Goal: Task Accomplishment & Management: Manage account settings

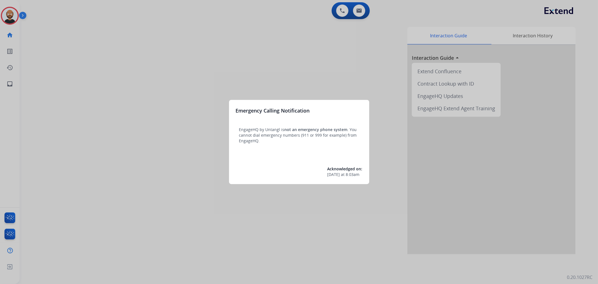
click at [195, 116] on div at bounding box center [299, 142] width 598 height 284
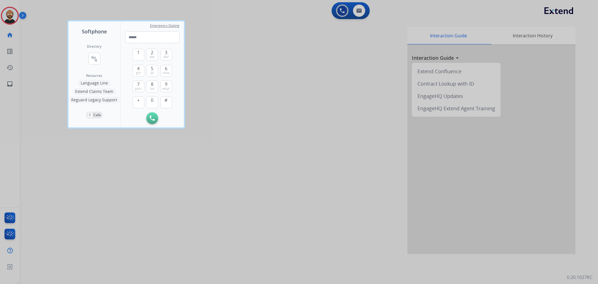
click at [49, 91] on div at bounding box center [299, 142] width 598 height 284
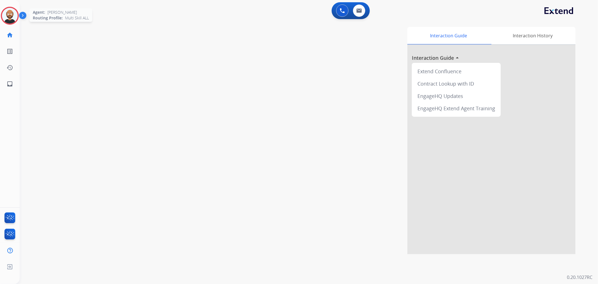
click at [12, 15] on img at bounding box center [10, 16] width 16 height 16
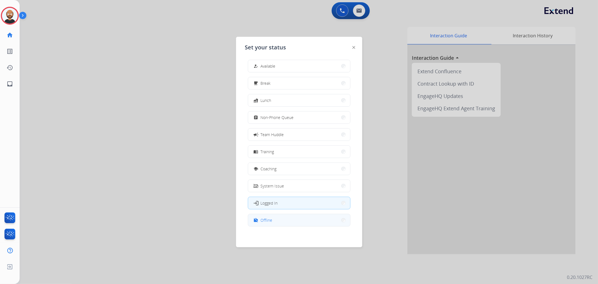
scroll to position [1, 0]
click at [282, 217] on button "work_off Offline" at bounding box center [299, 220] width 102 height 12
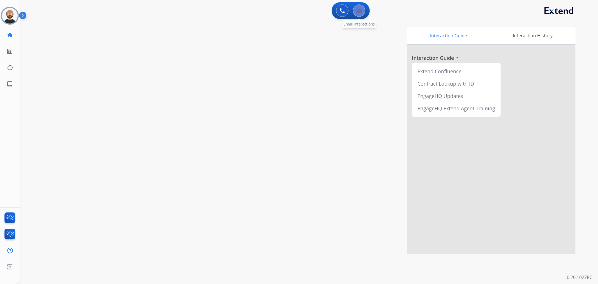
click at [359, 15] on button at bounding box center [359, 10] width 12 height 12
select select "**********"
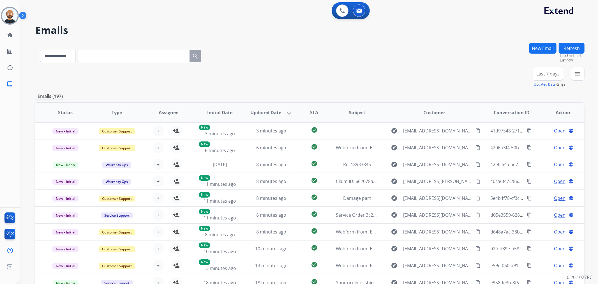
click at [554, 73] on span "Last 7 days" at bounding box center [548, 74] width 23 height 2
click at [542, 141] on div "Last 90 days" at bounding box center [546, 142] width 31 height 8
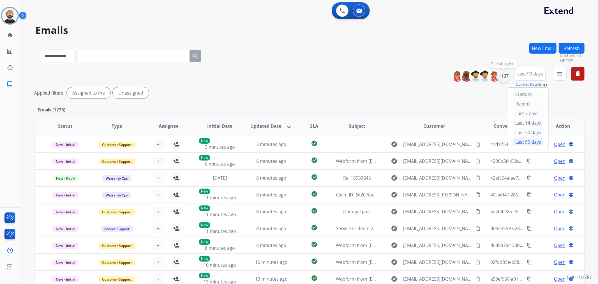
click at [505, 75] on div "+137" at bounding box center [503, 75] width 13 height 13
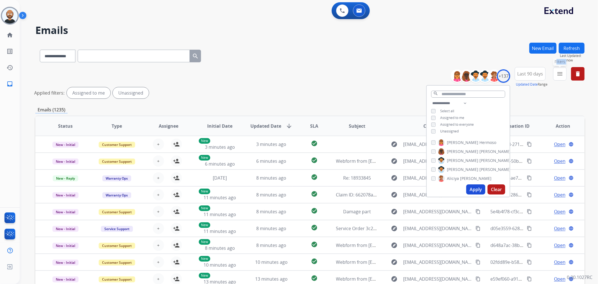
drag, startPoint x: 552, startPoint y: 77, endPoint x: 554, endPoint y: 76, distance: 3.0
click at [554, 76] on div "**********" at bounding box center [520, 77] width 130 height 20
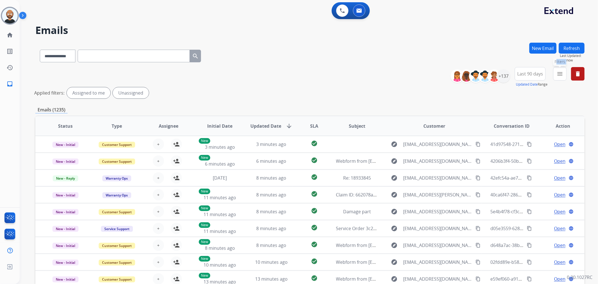
click at [557, 76] on mat-icon "menu" at bounding box center [560, 73] width 7 height 7
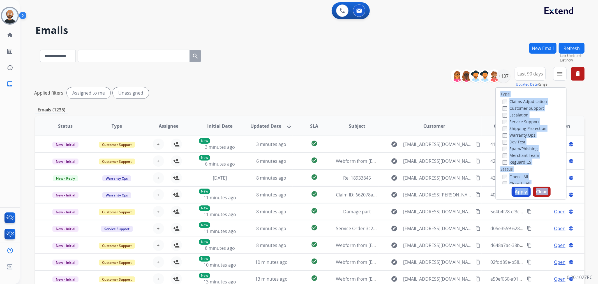
click at [557, 118] on div "Type Claims Adjudication Customer Support Escalation Service Support Shipping P…" at bounding box center [531, 136] width 70 height 96
click at [528, 106] on label "Customer Support" at bounding box center [523, 107] width 41 height 5
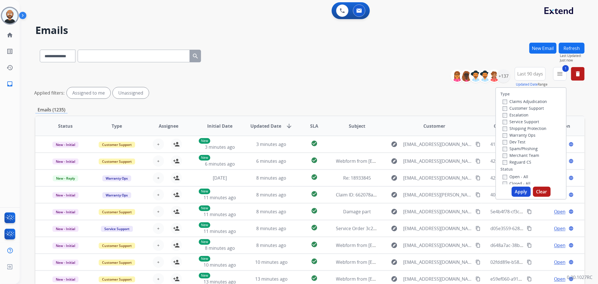
click at [518, 127] on label "Shipping Protection" at bounding box center [525, 128] width 44 height 5
click at [517, 159] on label "Reguard CS" at bounding box center [517, 161] width 29 height 5
click at [520, 160] on label "New - Initial" at bounding box center [517, 158] width 29 height 5
click at [519, 192] on button "Apply" at bounding box center [521, 192] width 19 height 10
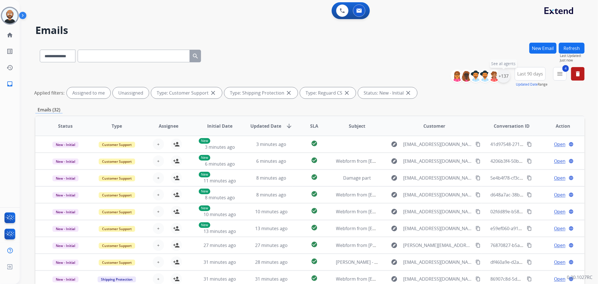
click at [504, 77] on div "+137" at bounding box center [503, 75] width 13 height 13
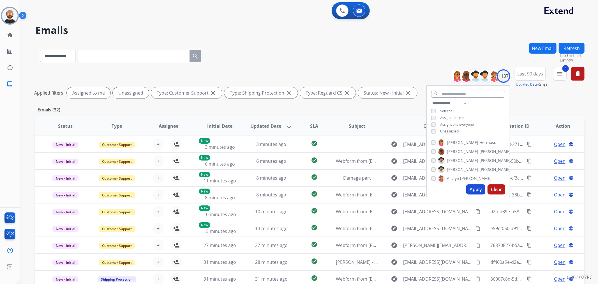
click at [451, 119] on span "Assigned to me" at bounding box center [452, 117] width 24 height 5
click at [478, 190] on button "Apply" at bounding box center [476, 189] width 19 height 10
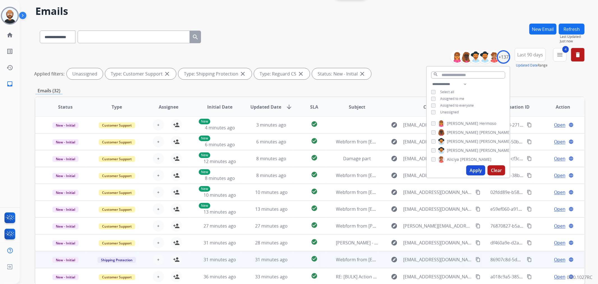
scroll to position [49, 0]
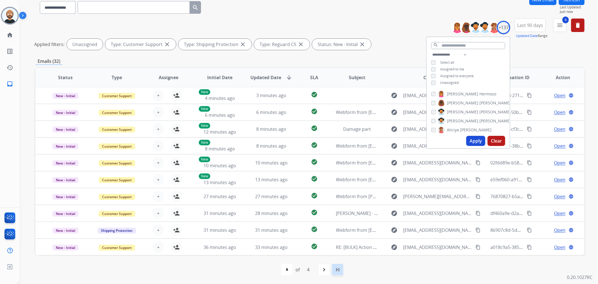
click at [340, 265] on div "last_page" at bounding box center [338, 269] width 12 height 12
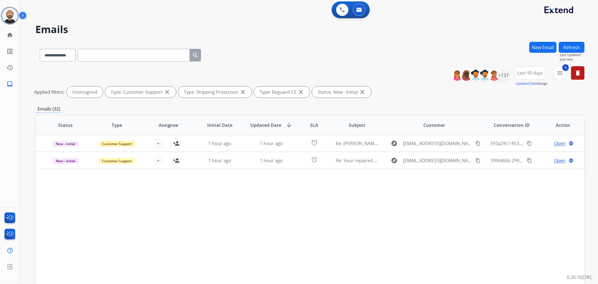
scroll to position [0, 0]
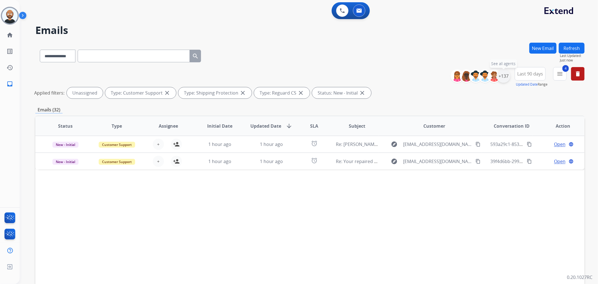
click at [504, 77] on div "+137" at bounding box center [503, 75] width 13 height 13
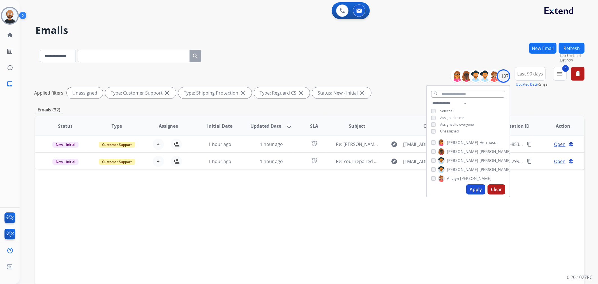
click at [450, 131] on span "Unassigned" at bounding box center [449, 131] width 19 height 5
click at [447, 131] on span "Unassigned" at bounding box center [449, 131] width 19 height 5
click at [562, 75] on mat-icon "menu" at bounding box center [560, 73] width 7 height 7
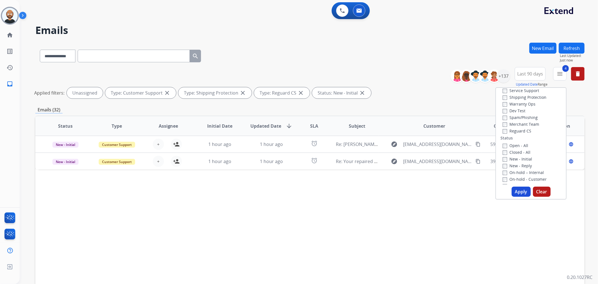
click at [516, 160] on label "New - Initial" at bounding box center [517, 158] width 29 height 5
click at [515, 166] on label "New - Reply" at bounding box center [517, 165] width 29 height 5
click at [518, 187] on button "Apply" at bounding box center [521, 192] width 19 height 10
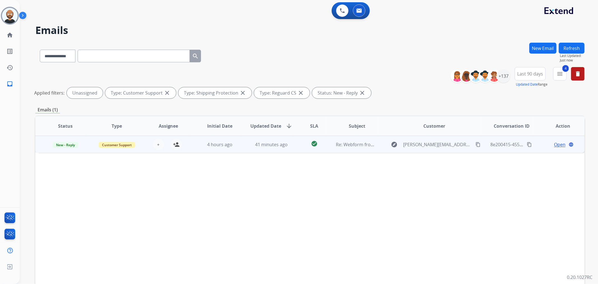
click at [554, 145] on span "Open" at bounding box center [560, 144] width 12 height 7
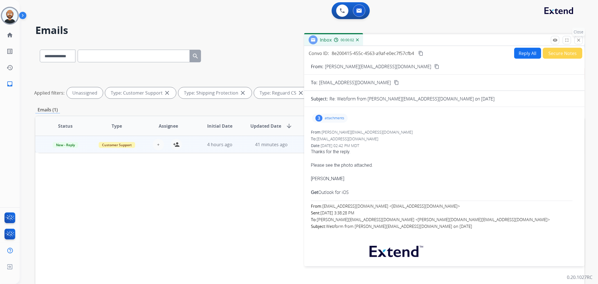
click at [578, 42] on mat-icon "close" at bounding box center [578, 40] width 5 height 5
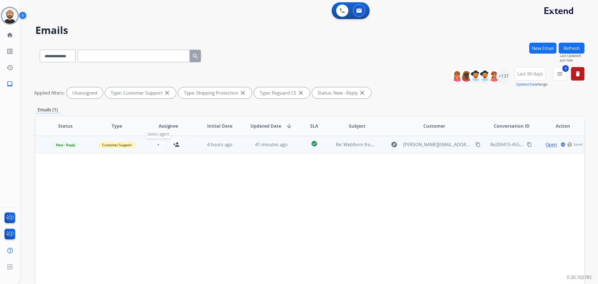
click at [158, 144] on span "+" at bounding box center [158, 144] width 3 height 7
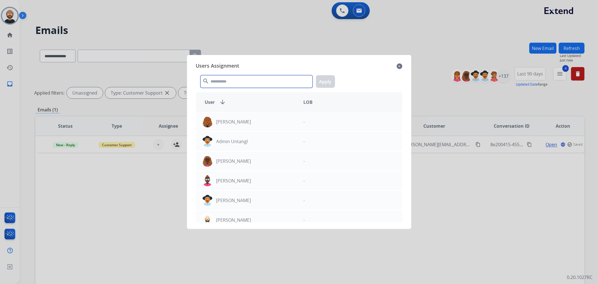
click at [260, 81] on input "text" at bounding box center [257, 81] width 112 height 13
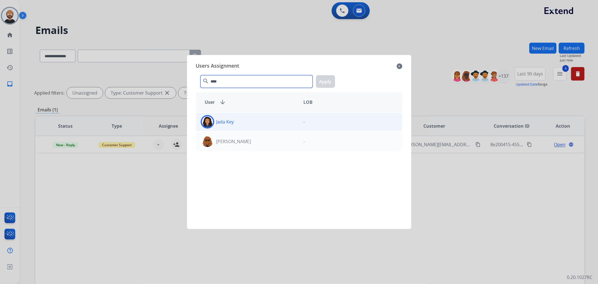
type input "****"
click at [240, 125] on div "Jada Key" at bounding box center [247, 121] width 103 height 13
click at [325, 77] on button "Apply" at bounding box center [325, 81] width 19 height 13
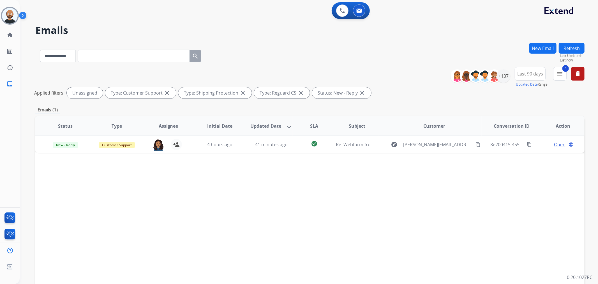
drag, startPoint x: 464, startPoint y: 94, endPoint x: 425, endPoint y: 96, distance: 38.5
click at [425, 96] on div "Applied filters: Unassigned Type: Customer Support close Type: Shipping Protect…" at bounding box center [309, 92] width 550 height 11
click at [559, 70] on mat-icon "menu" at bounding box center [560, 73] width 7 height 7
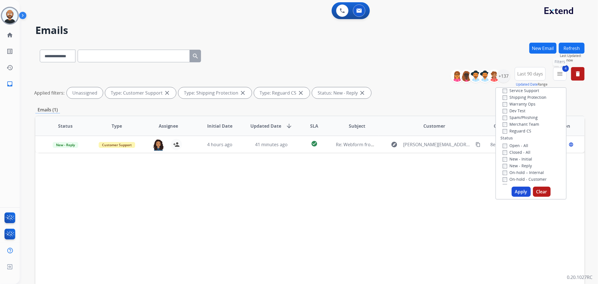
click at [559, 72] on mat-icon "menu" at bounding box center [560, 73] width 7 height 7
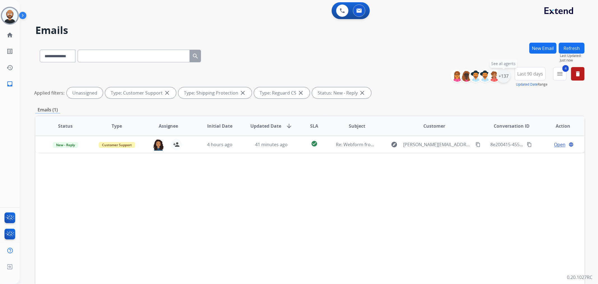
click at [507, 75] on div "+137" at bounding box center [503, 75] width 13 height 13
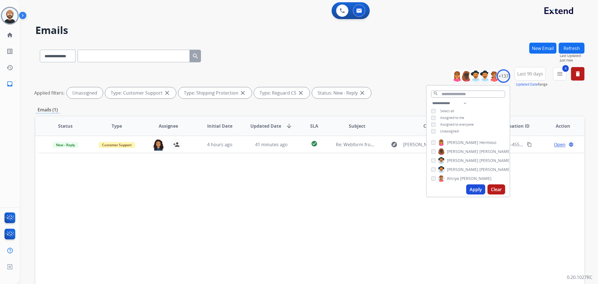
click at [453, 130] on span "Unassigned" at bounding box center [449, 131] width 19 height 5
click at [452, 103] on select "**********" at bounding box center [450, 103] width 39 height 7
select select "**********"
click at [431, 100] on select "**********" at bounding box center [450, 103] width 39 height 7
click at [475, 188] on button "Apply" at bounding box center [476, 189] width 19 height 10
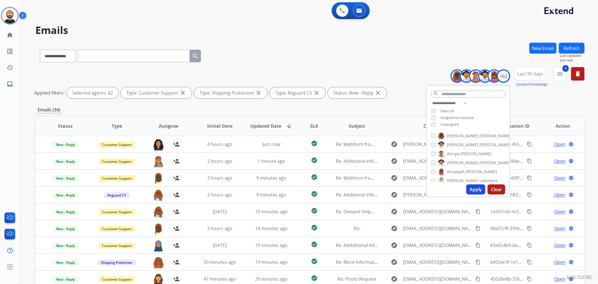
click at [281, 107] on div "Emails (34)" at bounding box center [310, 109] width 550 height 7
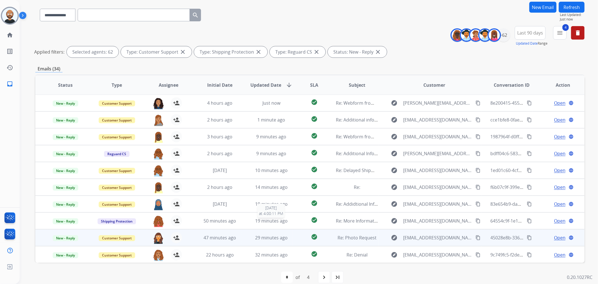
scroll to position [49, 0]
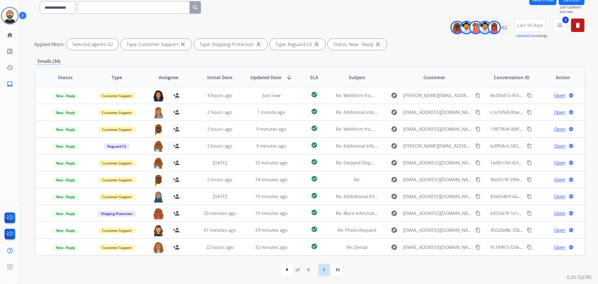
click at [325, 267] on mat-icon "navigate_next" at bounding box center [324, 269] width 7 height 7
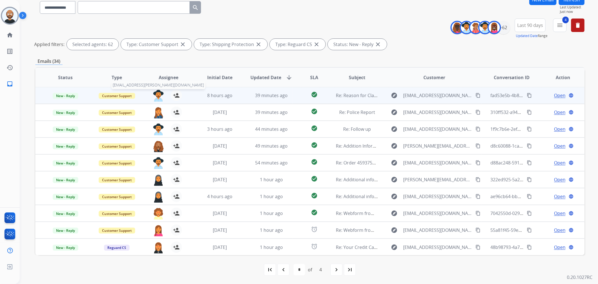
click at [158, 97] on img at bounding box center [158, 96] width 11 height 12
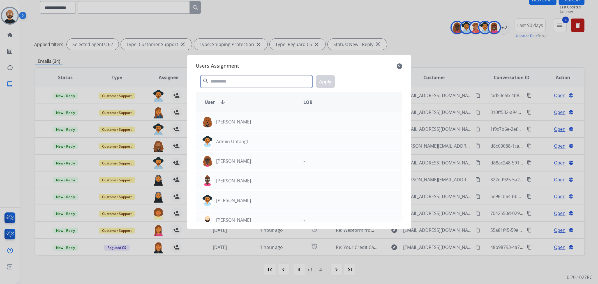
click at [233, 80] on input "text" at bounding box center [257, 81] width 112 height 13
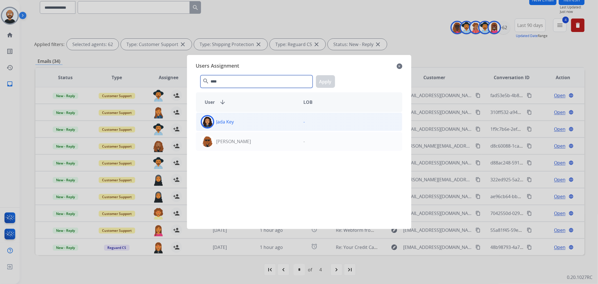
type input "****"
click at [268, 125] on div "Jada Key" at bounding box center [247, 121] width 103 height 13
click at [321, 83] on button "Apply" at bounding box center [325, 81] width 19 height 13
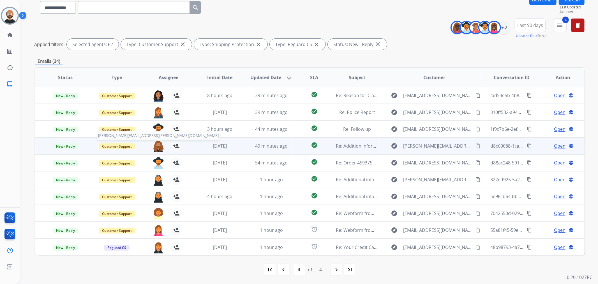
click at [158, 143] on img at bounding box center [158, 146] width 11 height 12
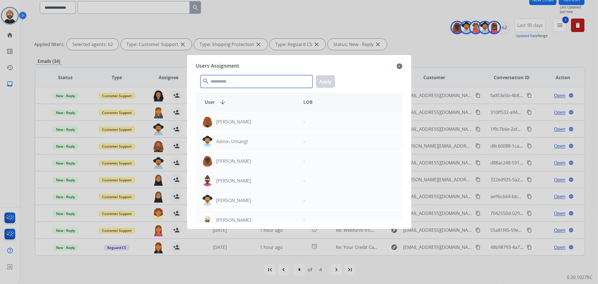
click at [274, 81] on input "text" at bounding box center [257, 81] width 112 height 13
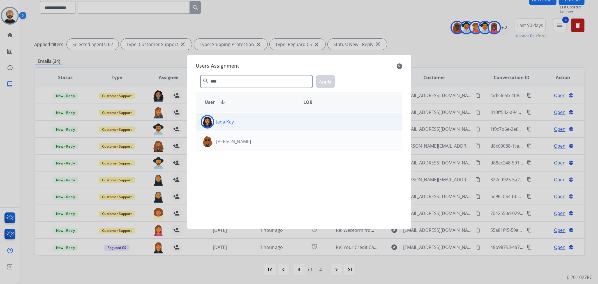
type input "****"
click at [245, 122] on div "Jada Key" at bounding box center [247, 121] width 103 height 13
click at [330, 81] on button "Apply" at bounding box center [325, 81] width 19 height 13
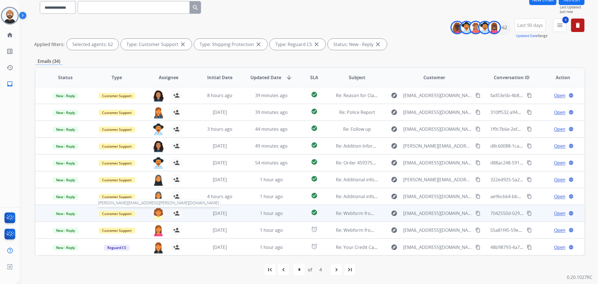
click at [158, 215] on img at bounding box center [158, 214] width 11 height 12
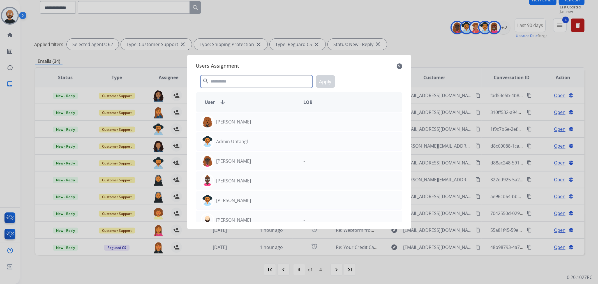
click at [248, 83] on input "text" at bounding box center [257, 81] width 112 height 13
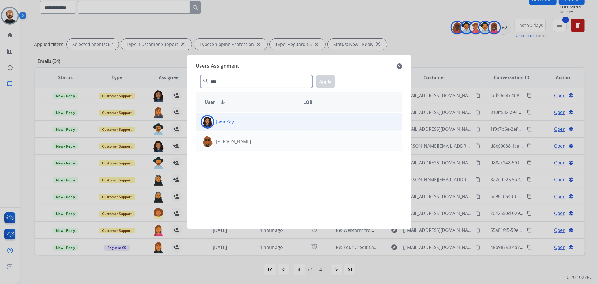
type input "****"
click at [245, 125] on div "Jada Key" at bounding box center [247, 121] width 103 height 13
click at [330, 81] on button "Apply" at bounding box center [325, 81] width 19 height 13
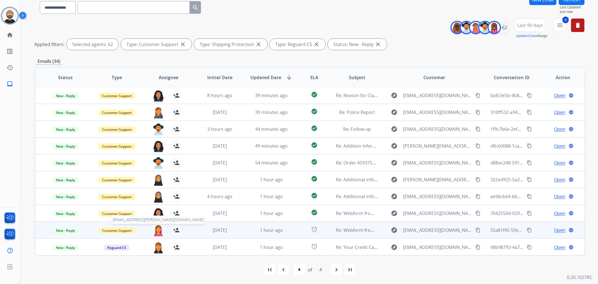
click at [158, 229] on img at bounding box center [158, 230] width 11 height 12
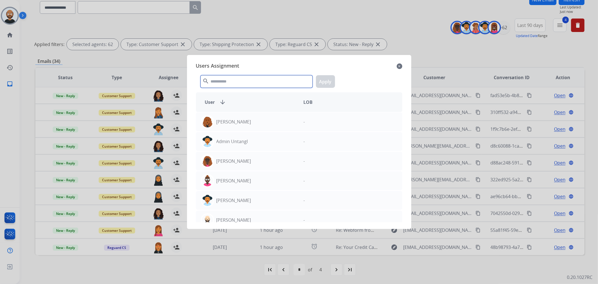
click at [253, 79] on input "text" at bounding box center [257, 81] width 112 height 13
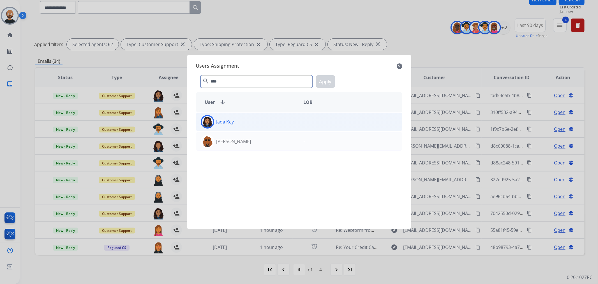
type input "****"
click at [250, 122] on div "Jada Key" at bounding box center [247, 121] width 103 height 13
click at [325, 81] on button "Apply" at bounding box center [325, 81] width 19 height 13
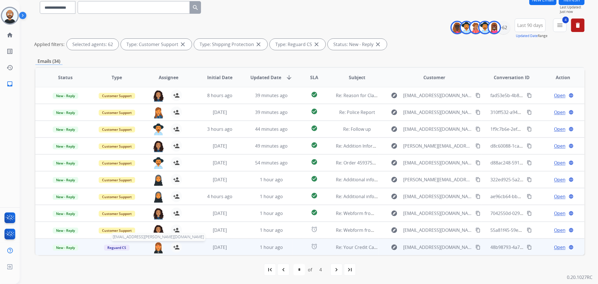
click at [158, 245] on img at bounding box center [158, 248] width 11 height 12
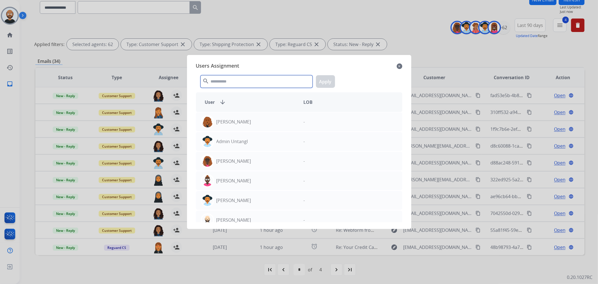
click at [277, 83] on input "text" at bounding box center [257, 81] width 112 height 13
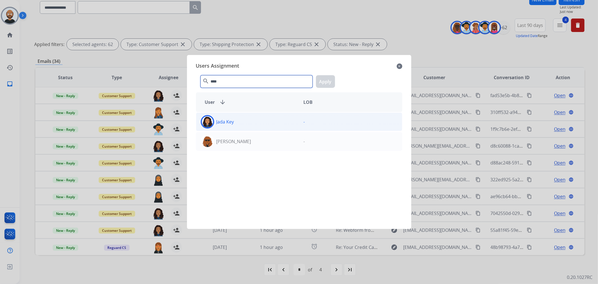
type input "****"
click at [247, 121] on div "Jada Key" at bounding box center [247, 121] width 103 height 13
click at [324, 82] on button "Apply" at bounding box center [325, 81] width 19 height 13
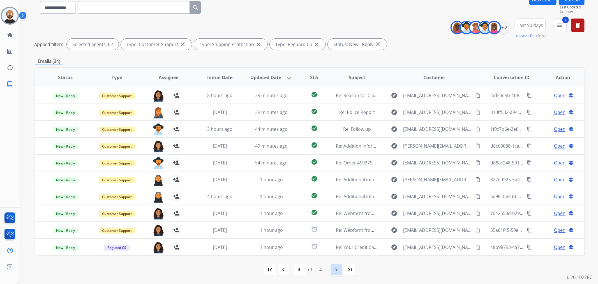
click at [332, 267] on div "navigate_next" at bounding box center [336, 269] width 12 height 12
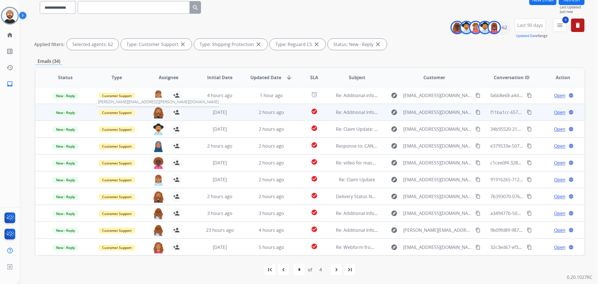
click at [158, 113] on img at bounding box center [158, 113] width 11 height 12
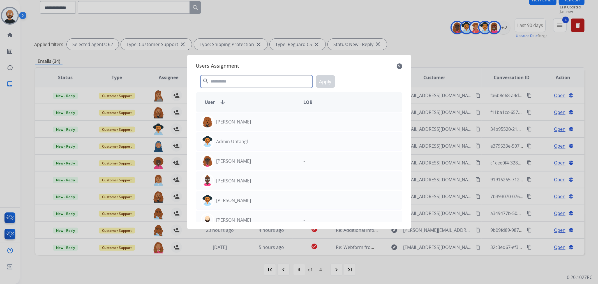
click at [289, 83] on input "text" at bounding box center [257, 81] width 112 height 13
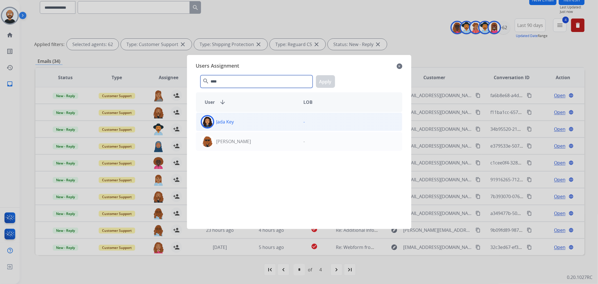
type input "****"
click at [238, 120] on div "Jada Key" at bounding box center [247, 121] width 103 height 13
click at [326, 80] on button "Apply" at bounding box center [325, 81] width 19 height 13
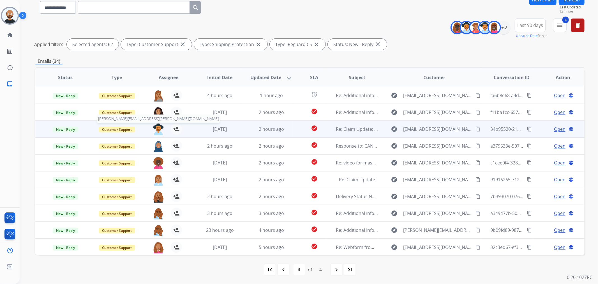
click at [159, 128] on img at bounding box center [158, 129] width 11 height 12
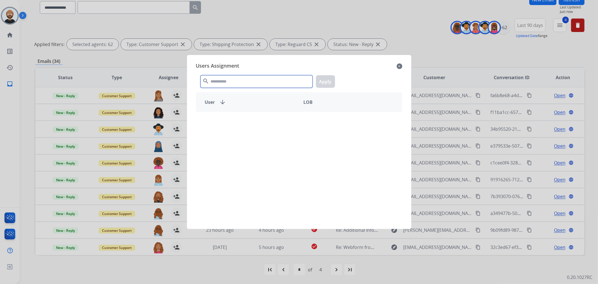
click at [260, 83] on input "text" at bounding box center [257, 81] width 112 height 13
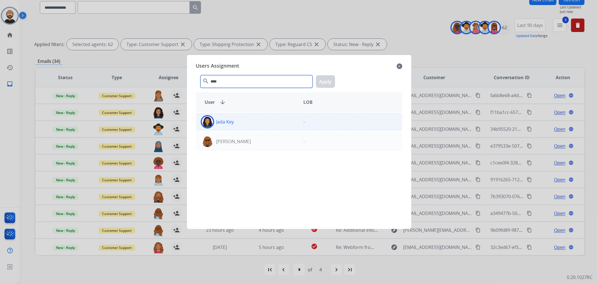
type input "****"
click at [247, 120] on div "Jada Key" at bounding box center [247, 121] width 103 height 13
click at [324, 82] on button "Apply" at bounding box center [325, 81] width 19 height 13
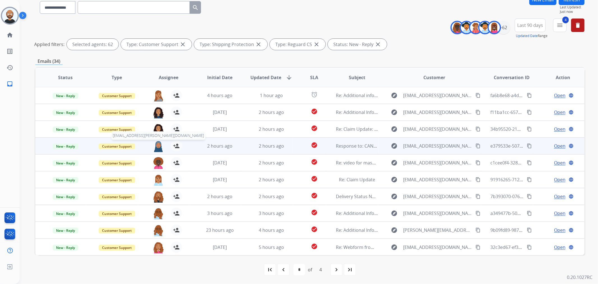
click at [158, 145] on img at bounding box center [158, 146] width 11 height 12
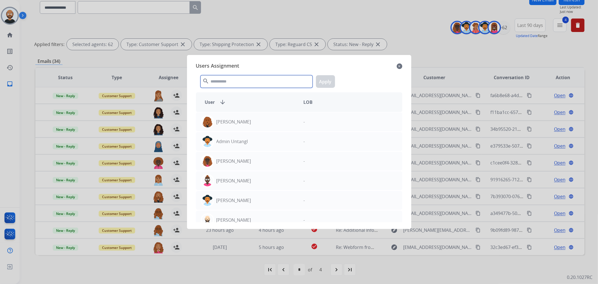
click at [231, 78] on input "text" at bounding box center [257, 81] width 112 height 13
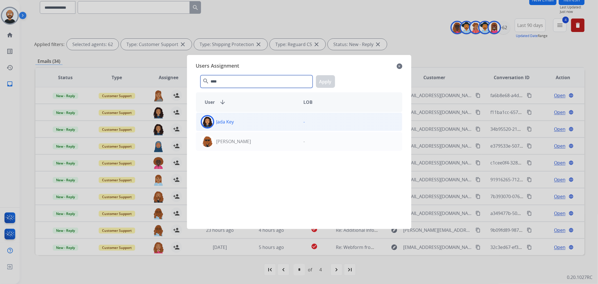
type input "****"
click at [244, 126] on div "Jada Key" at bounding box center [247, 121] width 103 height 13
click at [324, 79] on button "Apply" at bounding box center [325, 81] width 19 height 13
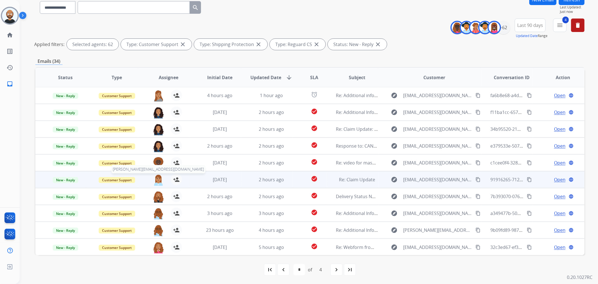
click at [157, 180] on img at bounding box center [158, 180] width 11 height 12
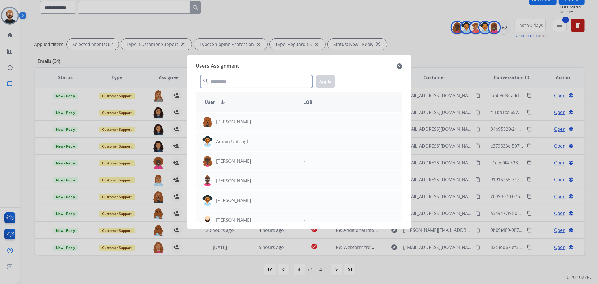
click at [230, 86] on input "text" at bounding box center [257, 81] width 112 height 13
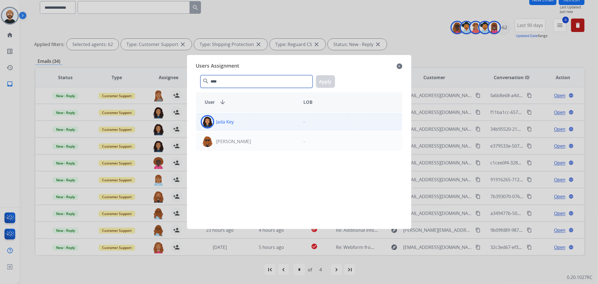
type input "****"
click at [249, 124] on div "Jada Key" at bounding box center [247, 121] width 103 height 13
click at [330, 82] on button "Apply" at bounding box center [325, 81] width 19 height 13
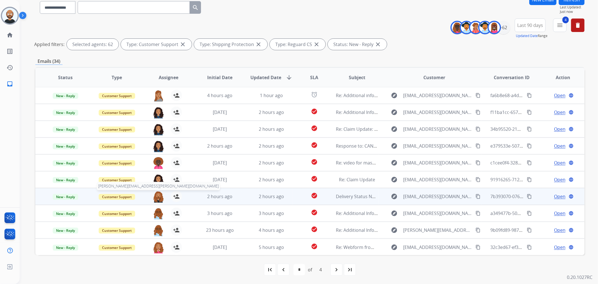
click at [161, 194] on img at bounding box center [158, 197] width 11 height 12
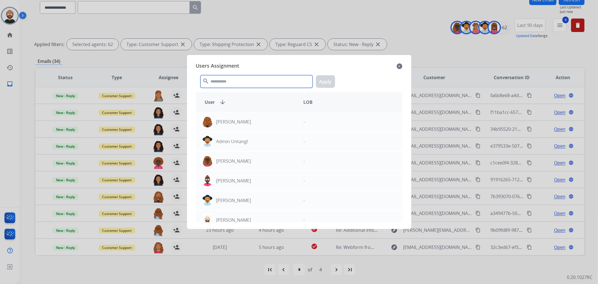
click at [269, 82] on input "text" at bounding box center [257, 81] width 112 height 13
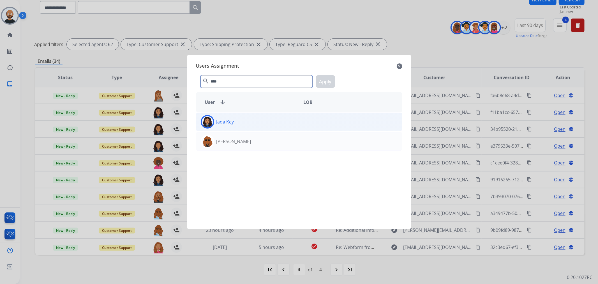
type input "****"
click at [259, 125] on div "Jada Key" at bounding box center [247, 121] width 103 height 13
click at [332, 83] on button "Apply" at bounding box center [325, 81] width 19 height 13
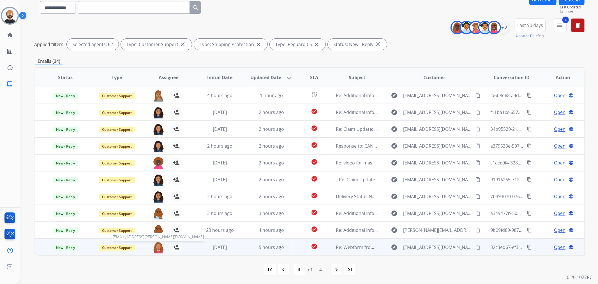
click at [157, 248] on img at bounding box center [158, 248] width 11 height 12
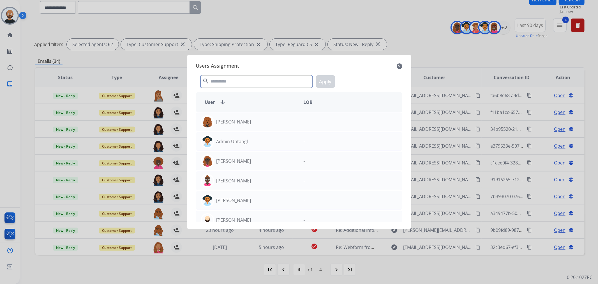
click at [228, 80] on input "text" at bounding box center [257, 81] width 112 height 13
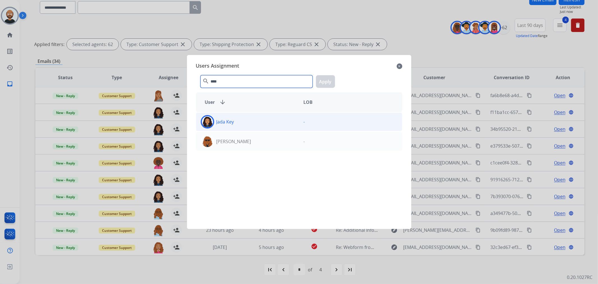
type input "****"
click at [230, 125] on div "Jada Key" at bounding box center [247, 121] width 103 height 13
click at [321, 84] on button "Apply" at bounding box center [325, 81] width 19 height 13
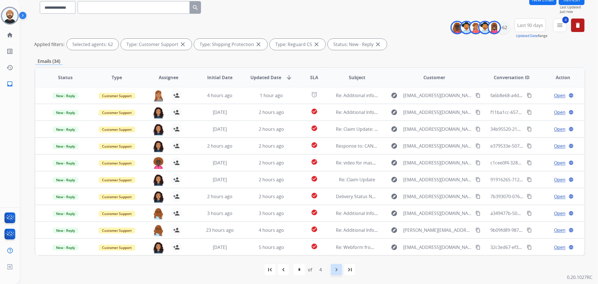
click at [332, 269] on div "navigate_next" at bounding box center [336, 269] width 12 height 12
select select "*"
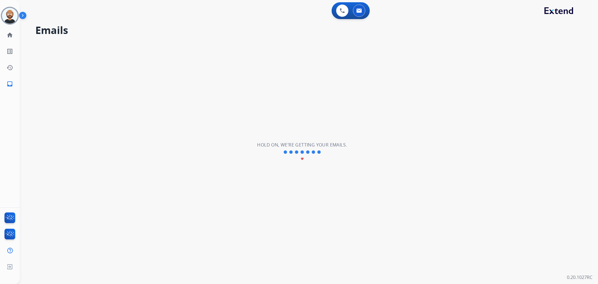
scroll to position [0, 0]
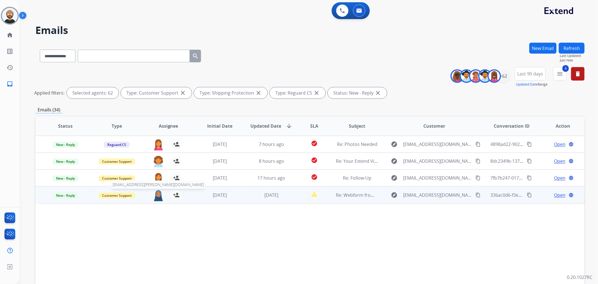
click at [158, 197] on img at bounding box center [158, 195] width 11 height 12
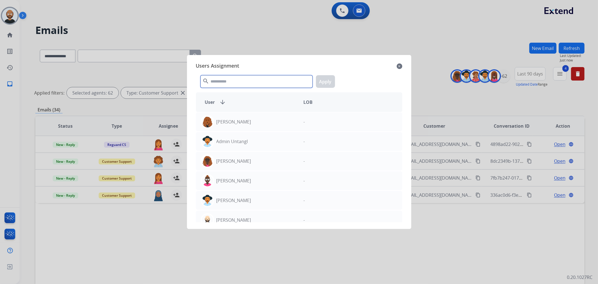
click at [254, 86] on input "text" at bounding box center [257, 81] width 112 height 13
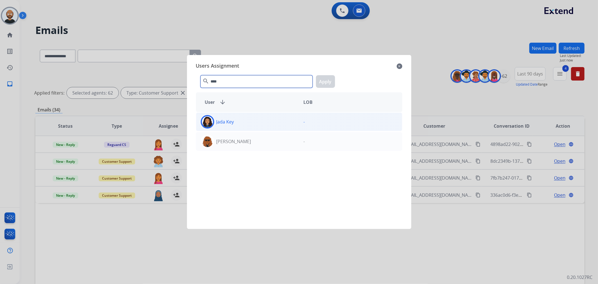
type input "****"
click at [245, 121] on div "Jada Key" at bounding box center [247, 121] width 103 height 13
click at [327, 81] on button "Apply" at bounding box center [325, 81] width 19 height 13
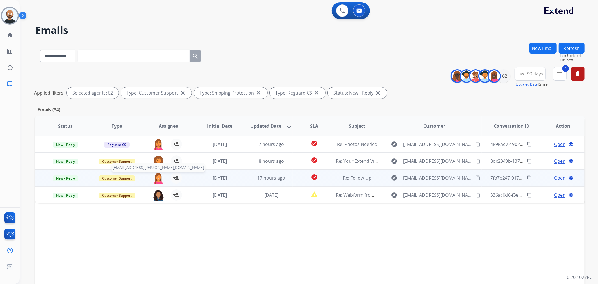
click at [157, 176] on img at bounding box center [158, 178] width 11 height 12
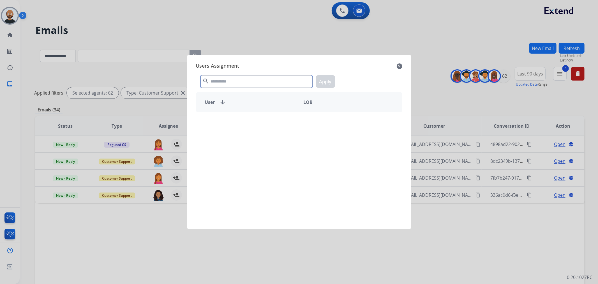
click at [228, 83] on input "text" at bounding box center [257, 81] width 112 height 13
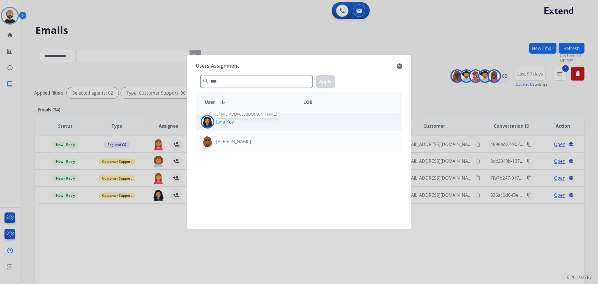
type input "****"
click at [231, 122] on p "Jada Key" at bounding box center [226, 121] width 18 height 7
click at [325, 81] on button "Apply" at bounding box center [325, 81] width 19 height 13
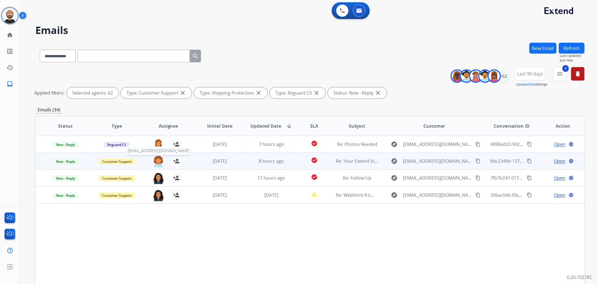
click at [157, 161] on img at bounding box center [158, 161] width 11 height 12
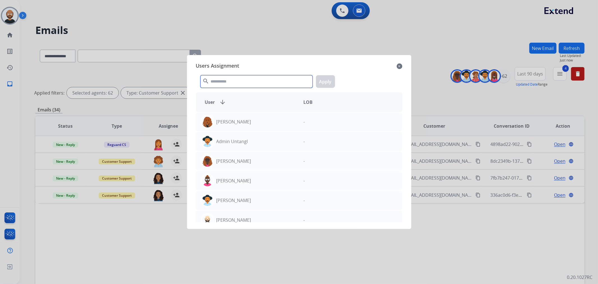
click at [272, 84] on input "text" at bounding box center [257, 81] width 112 height 13
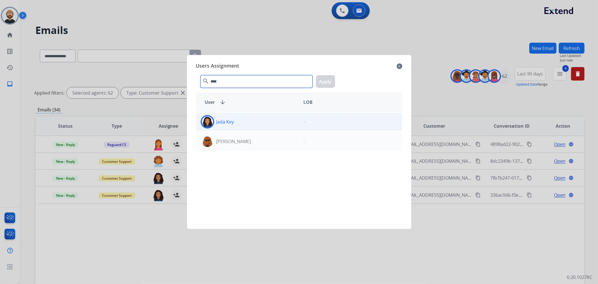
type input "****"
click at [265, 120] on div "Jada Key" at bounding box center [247, 121] width 103 height 13
click at [330, 79] on button "Apply" at bounding box center [325, 81] width 19 height 13
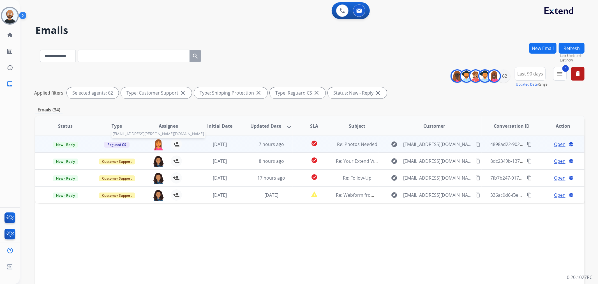
click at [158, 143] on img at bounding box center [158, 145] width 11 height 12
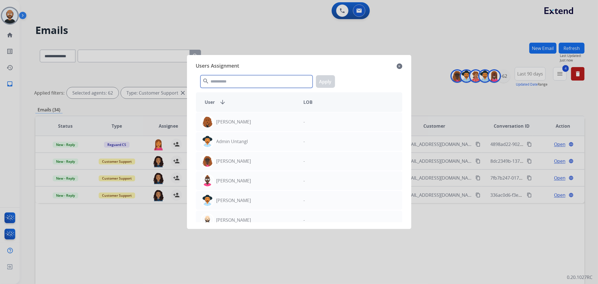
click at [243, 80] on input "text" at bounding box center [257, 81] width 112 height 13
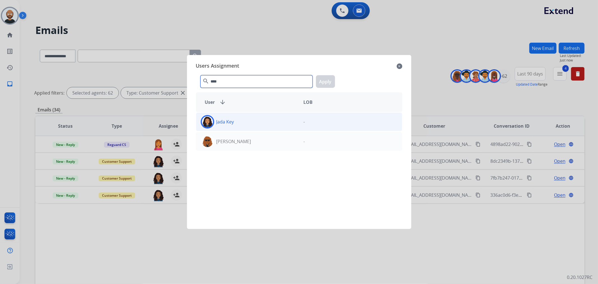
type input "****"
click at [243, 122] on div "Jada Key" at bounding box center [247, 121] width 103 height 13
click at [319, 84] on button "Apply" at bounding box center [325, 81] width 19 height 13
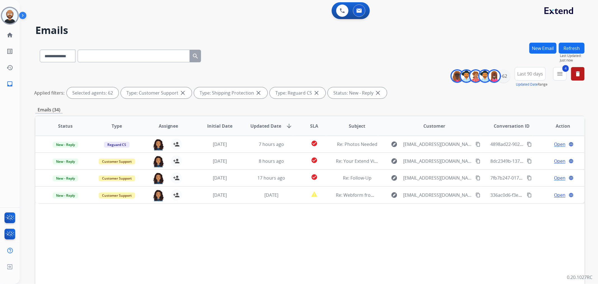
scroll to position [49, 0]
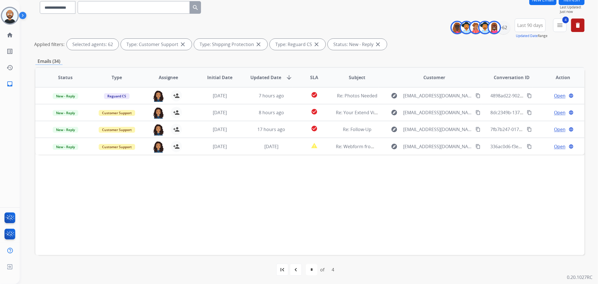
click at [569, 3] on button "Refresh" at bounding box center [572, -1] width 26 height 11
click at [293, 266] on mat-icon "navigate_before" at bounding box center [296, 269] width 7 height 7
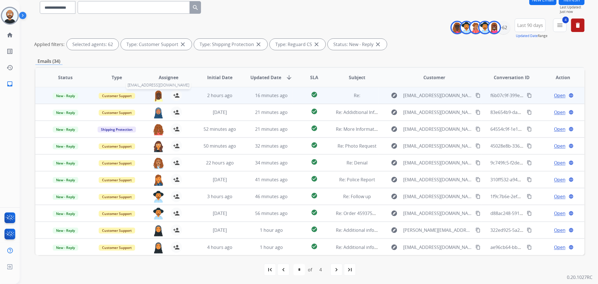
click at [158, 96] on img at bounding box center [158, 96] width 11 height 12
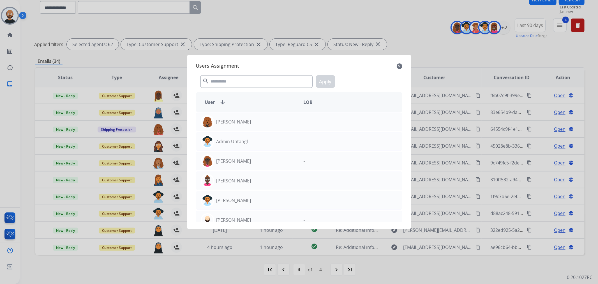
drag, startPoint x: 242, startPoint y: 74, endPoint x: 240, endPoint y: 79, distance: 5.7
click at [242, 74] on div "search Apply" at bounding box center [299, 80] width 206 height 19
click at [240, 80] on input "text" at bounding box center [257, 81] width 112 height 13
click at [399, 66] on mat-icon "close" at bounding box center [400, 66] width 6 height 7
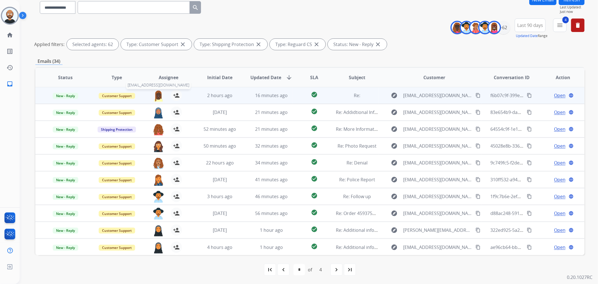
click at [161, 96] on img at bounding box center [158, 96] width 11 height 12
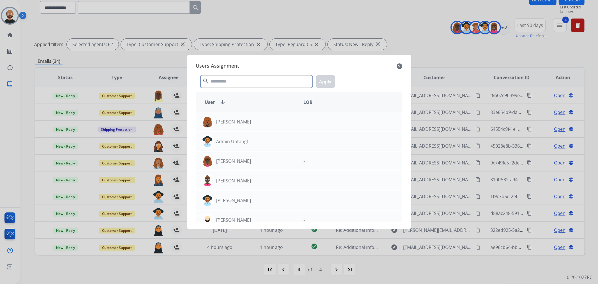
click at [251, 79] on input "text" at bounding box center [257, 81] width 112 height 13
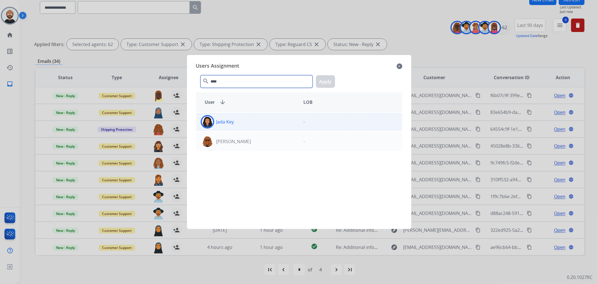
type input "****"
click at [250, 123] on div "Jada Key" at bounding box center [247, 121] width 103 height 13
click at [327, 78] on button "Apply" at bounding box center [325, 81] width 19 height 13
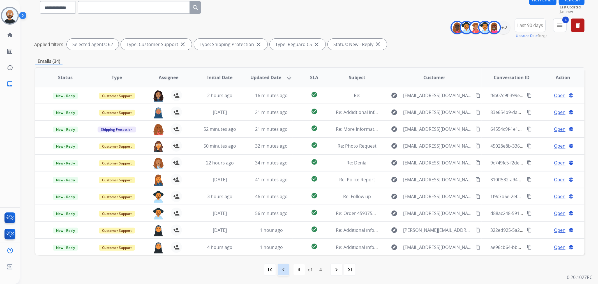
click at [286, 270] on mat-icon "navigate_before" at bounding box center [283, 269] width 7 height 7
select select "*"
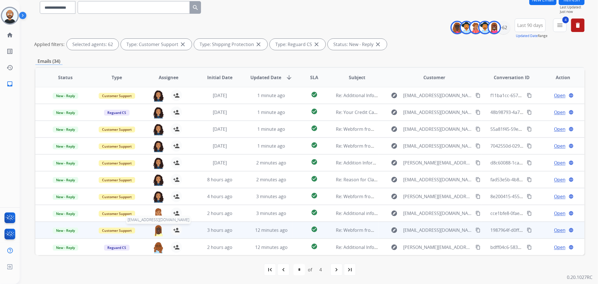
click at [156, 228] on img at bounding box center [158, 230] width 11 height 12
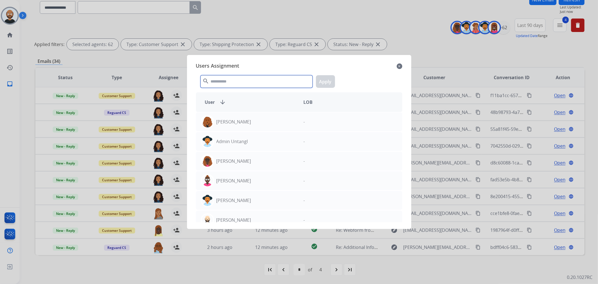
click at [285, 84] on input "text" at bounding box center [257, 81] width 112 height 13
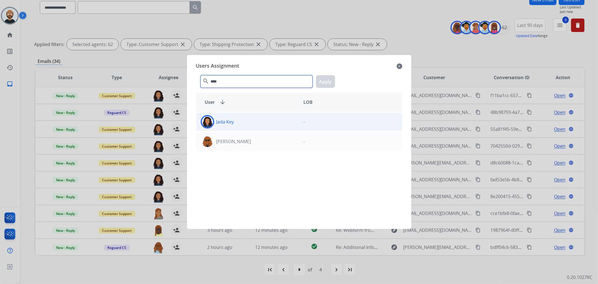
type input "****"
click at [248, 127] on div "Jada Key" at bounding box center [247, 121] width 103 height 13
click at [322, 81] on button "Apply" at bounding box center [325, 81] width 19 height 13
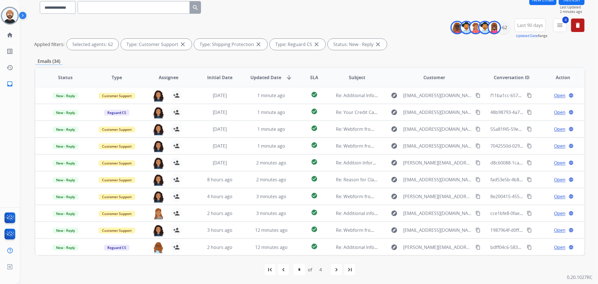
drag, startPoint x: 283, startPoint y: 73, endPoint x: 266, endPoint y: 71, distance: 16.9
drag, startPoint x: 266, startPoint y: 71, endPoint x: 255, endPoint y: 74, distance: 12.0
drag, startPoint x: 255, startPoint y: 74, endPoint x: 249, endPoint y: 57, distance: 17.9
click at [249, 57] on div "**********" at bounding box center [310, 139] width 550 height 290
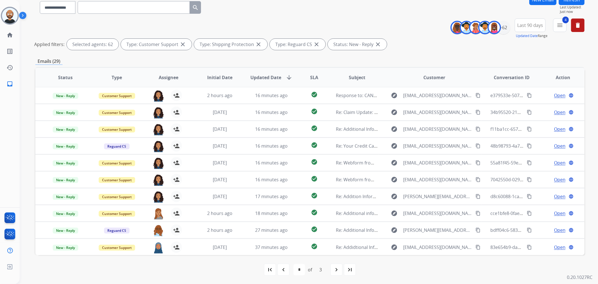
click at [567, 1] on button "Refresh" at bounding box center [572, -1] width 26 height 11
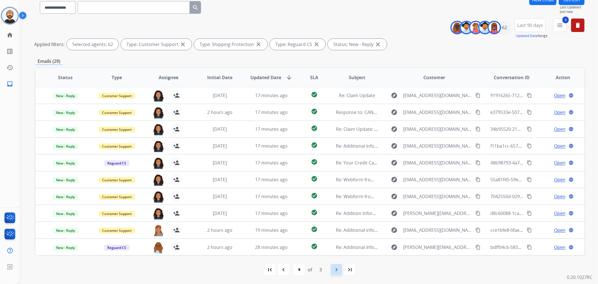
click at [336, 267] on mat-icon "navigate_next" at bounding box center [336, 269] width 7 height 7
select select "*"
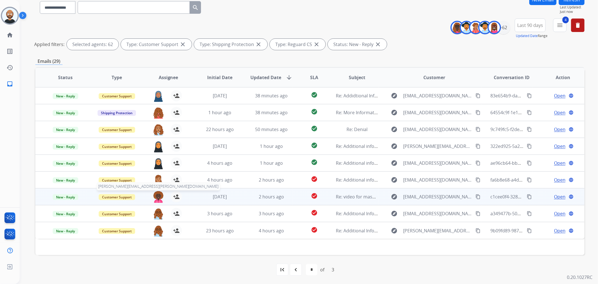
click at [158, 195] on img at bounding box center [158, 197] width 11 height 12
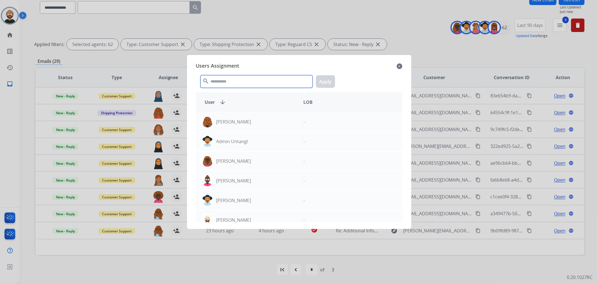
click at [251, 85] on input "text" at bounding box center [257, 81] width 112 height 13
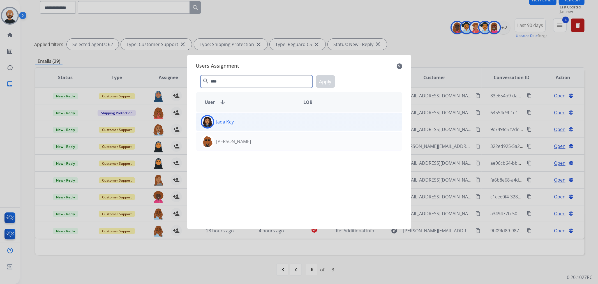
type input "****"
click at [260, 125] on div "Jada Key" at bounding box center [247, 121] width 103 height 13
click at [329, 82] on button "Apply" at bounding box center [325, 81] width 19 height 13
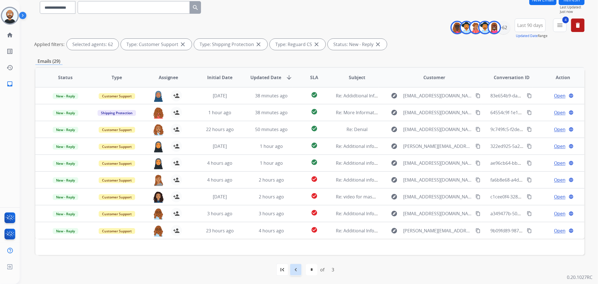
click at [299, 269] on mat-icon "navigate_before" at bounding box center [296, 269] width 7 height 7
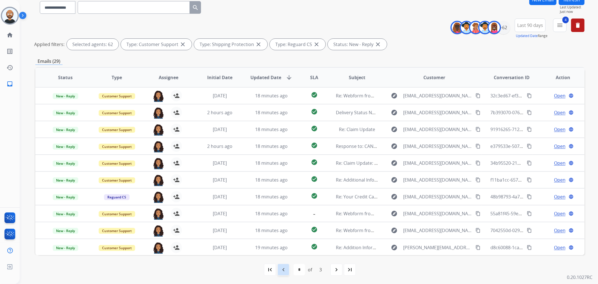
click at [287, 268] on mat-icon "navigate_before" at bounding box center [283, 269] width 7 height 7
select select "*"
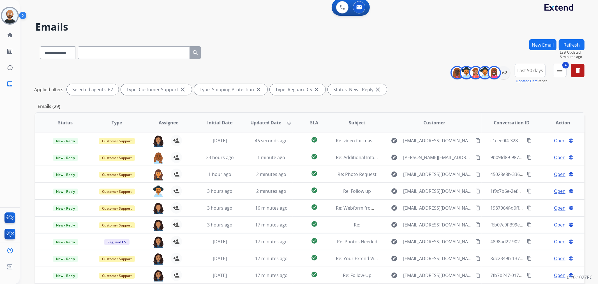
scroll to position [0, 0]
